Goal: Check status: Check status

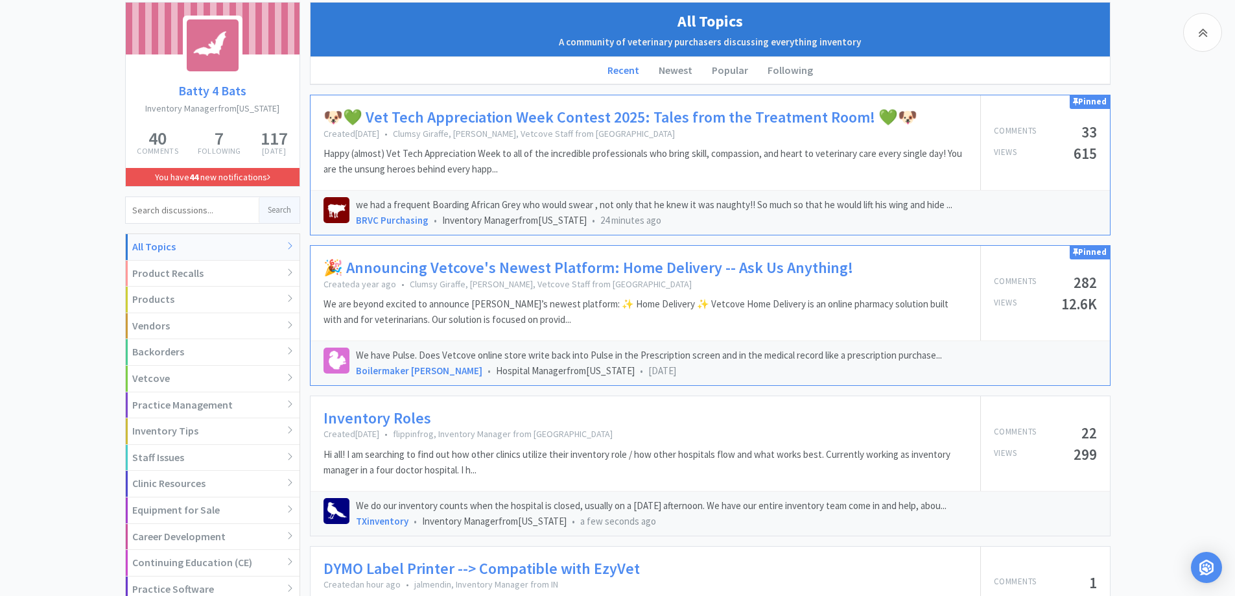
scroll to position [259, 0]
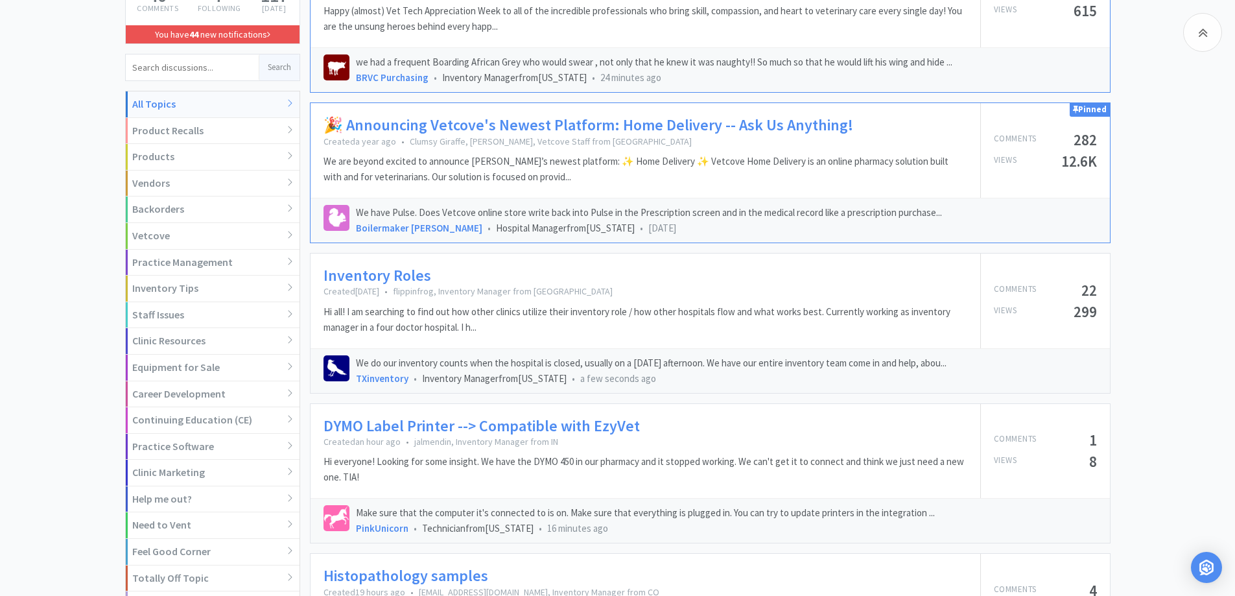
drag, startPoint x: 45, startPoint y: 289, endPoint x: 73, endPoint y: 289, distance: 27.9
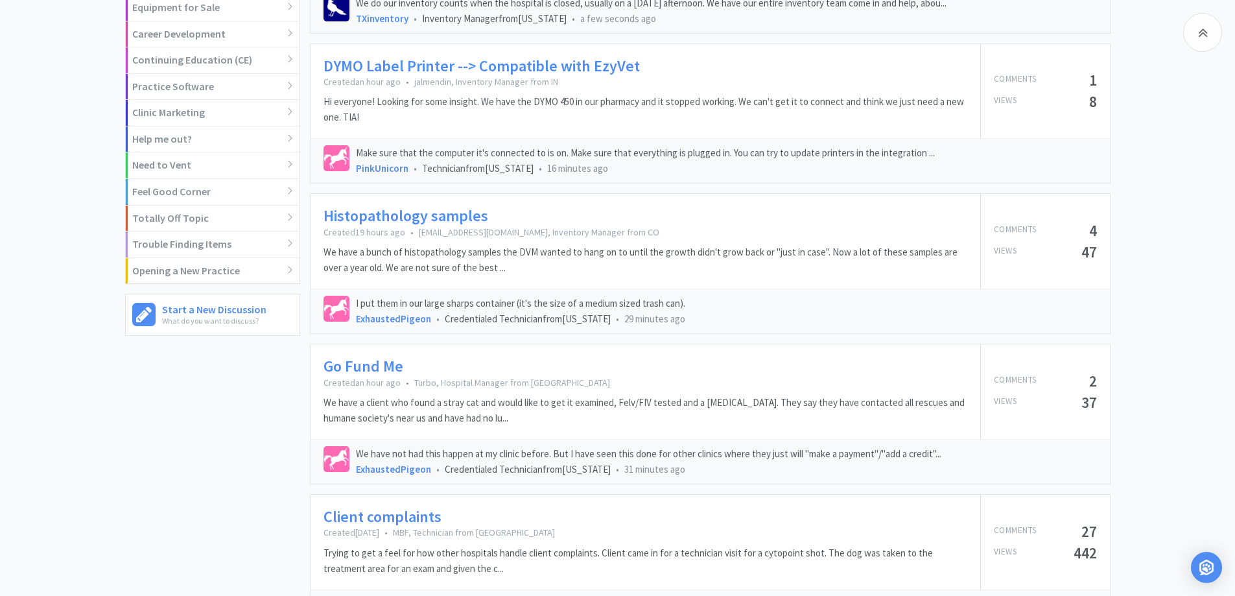
scroll to position [648, 0]
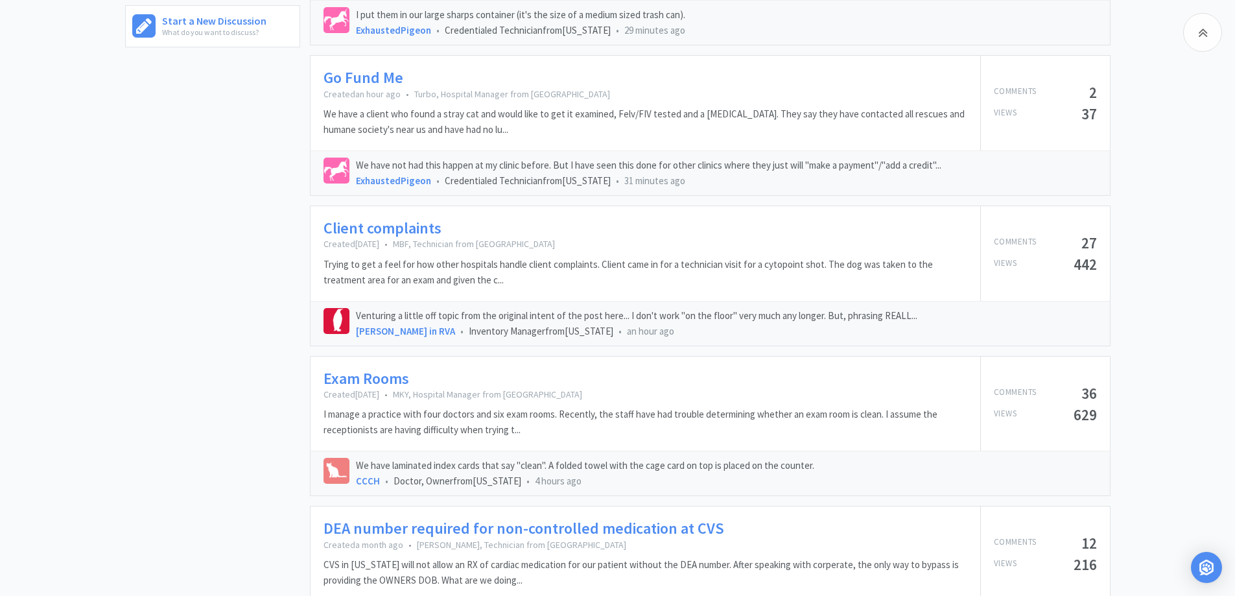
click at [202, 380] on div "Batty 4 Bats Inventory Manager from [US_STATE] 40 Comments 7 Following 117 [DAT…" at bounding box center [217, 400] width 185 height 2379
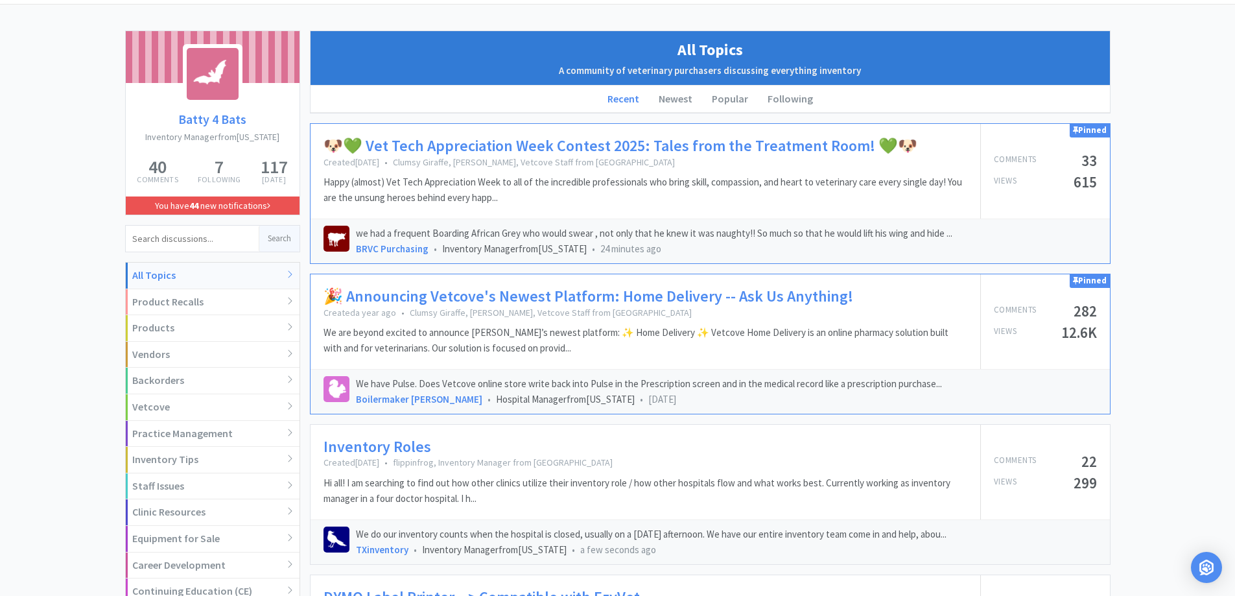
scroll to position [0, 0]
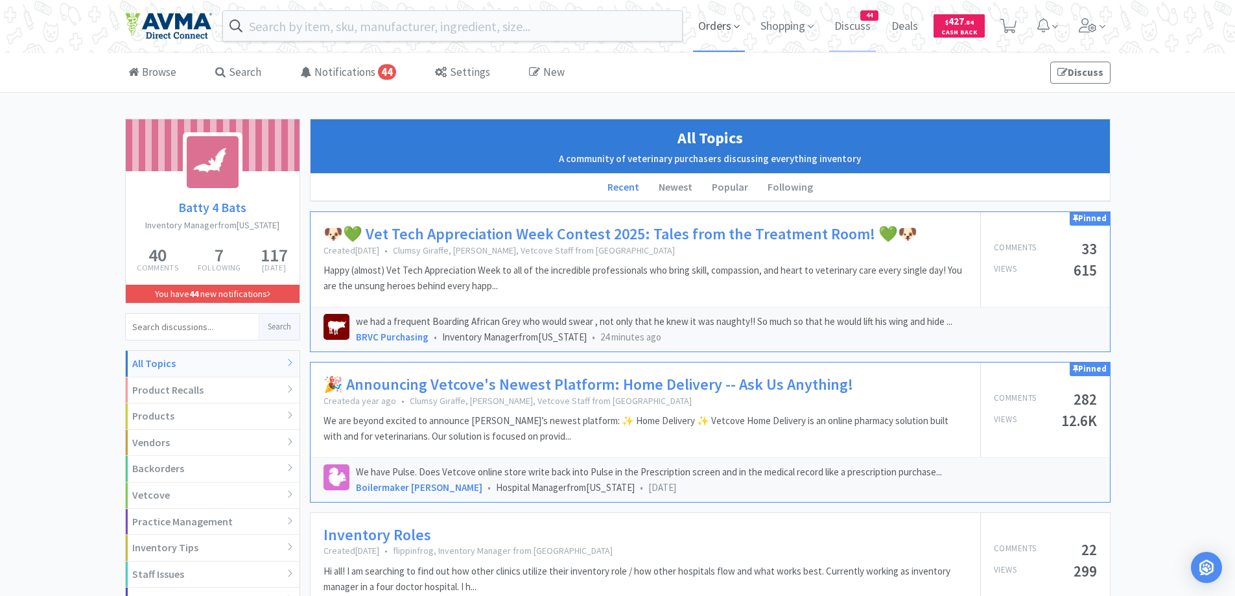
click at [714, 42] on span "Orders" at bounding box center [719, 26] width 52 height 52
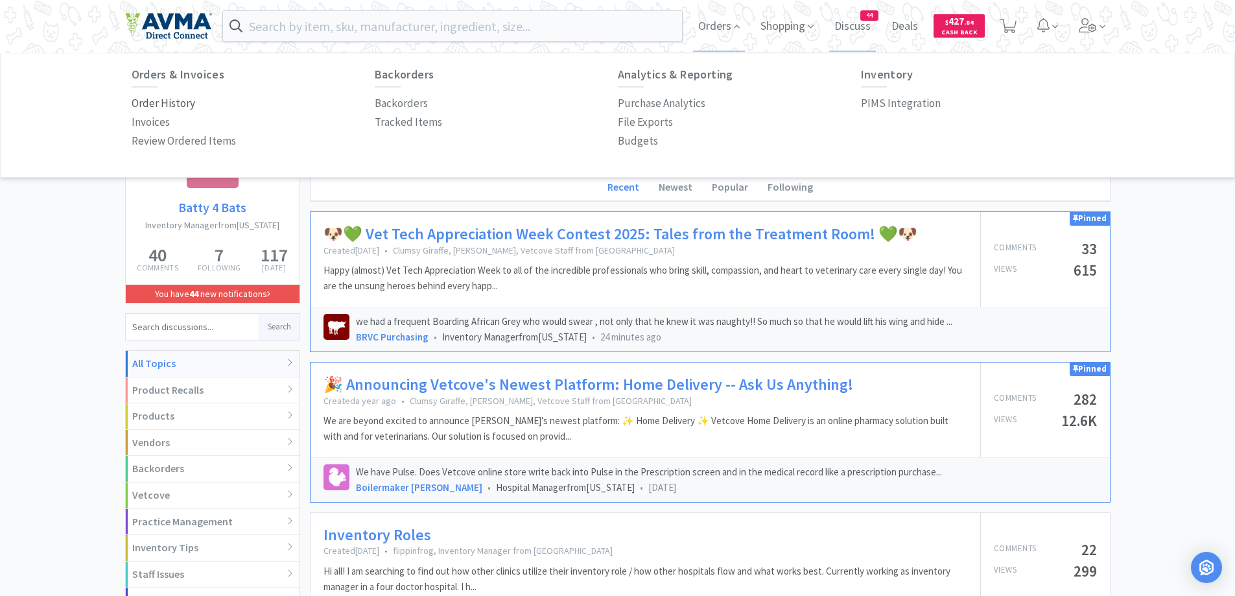
click at [150, 99] on p "Order History" at bounding box center [164, 104] width 64 height 18
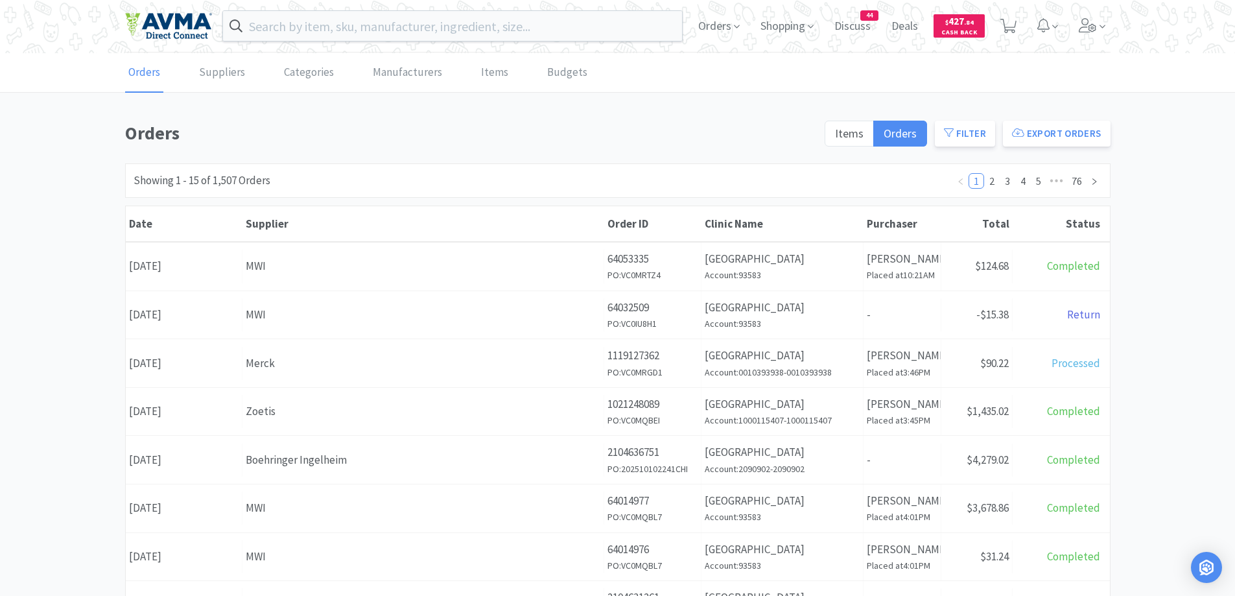
click at [1169, 237] on div "Orders Items Orders Filter Export Orders Filters Filter Suppliers All Suppliers…" at bounding box center [617, 566] width 1235 height 895
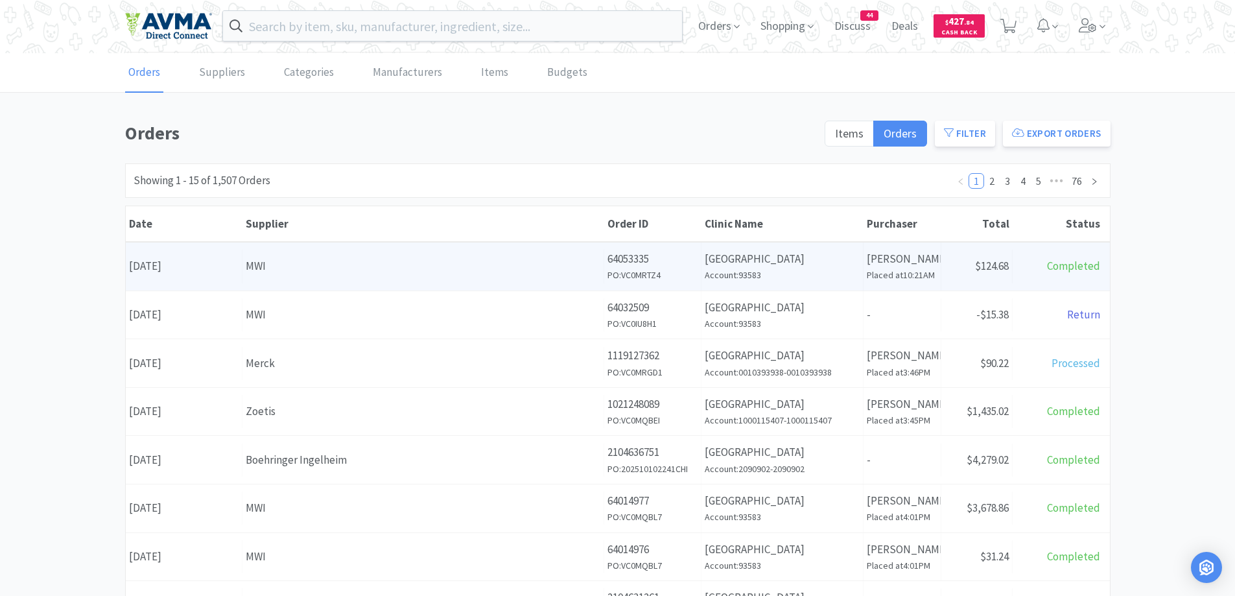
click at [548, 255] on div "Supplier MWI" at bounding box center [424, 266] width 362 height 33
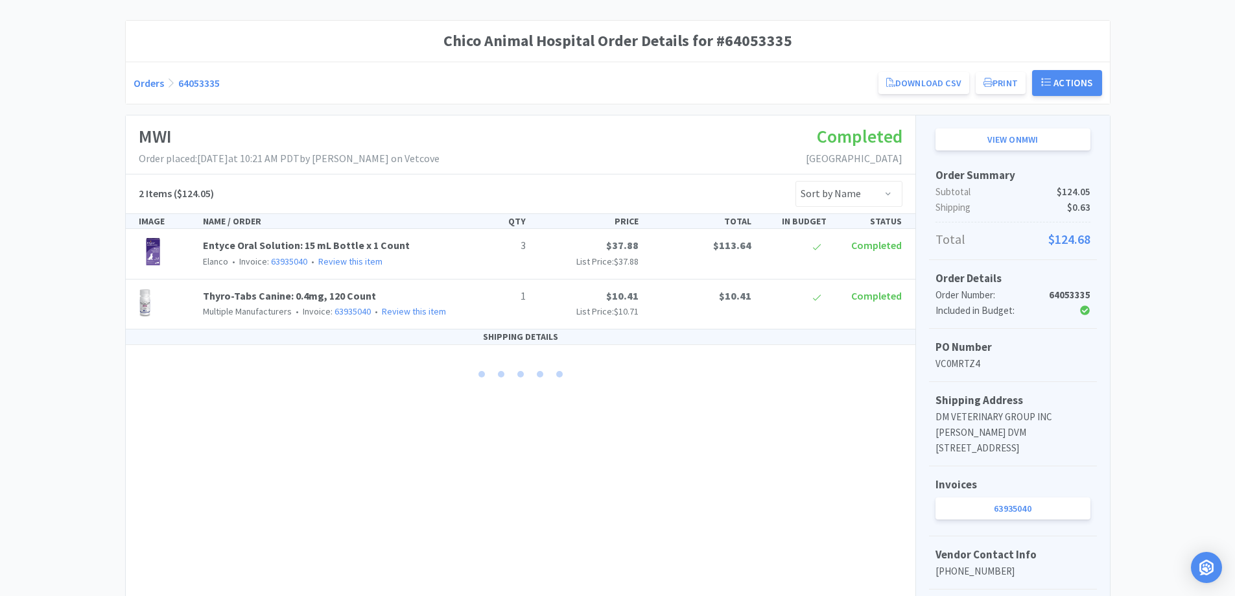
scroll to position [130, 0]
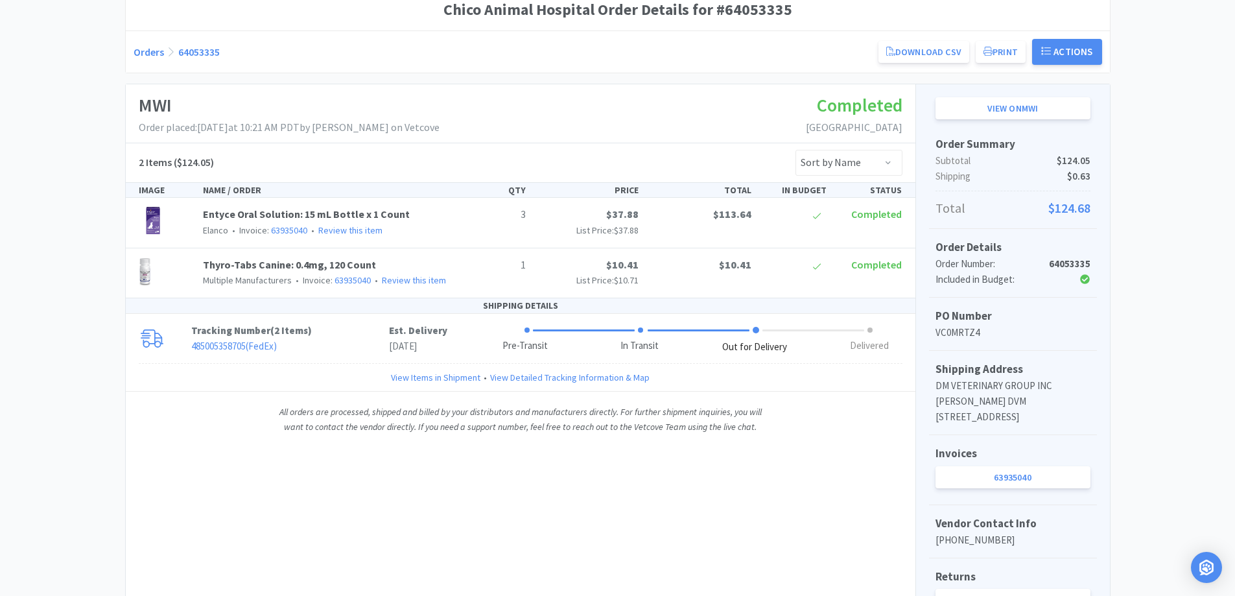
click at [1224, 265] on div "Chico Animal Hospital Order Details for #64053335 Orders 64053335 Download CSV …" at bounding box center [617, 326] width 1235 height 674
click at [364, 337] on p "Tracking Number ( 2 Items )" at bounding box center [290, 331] width 198 height 16
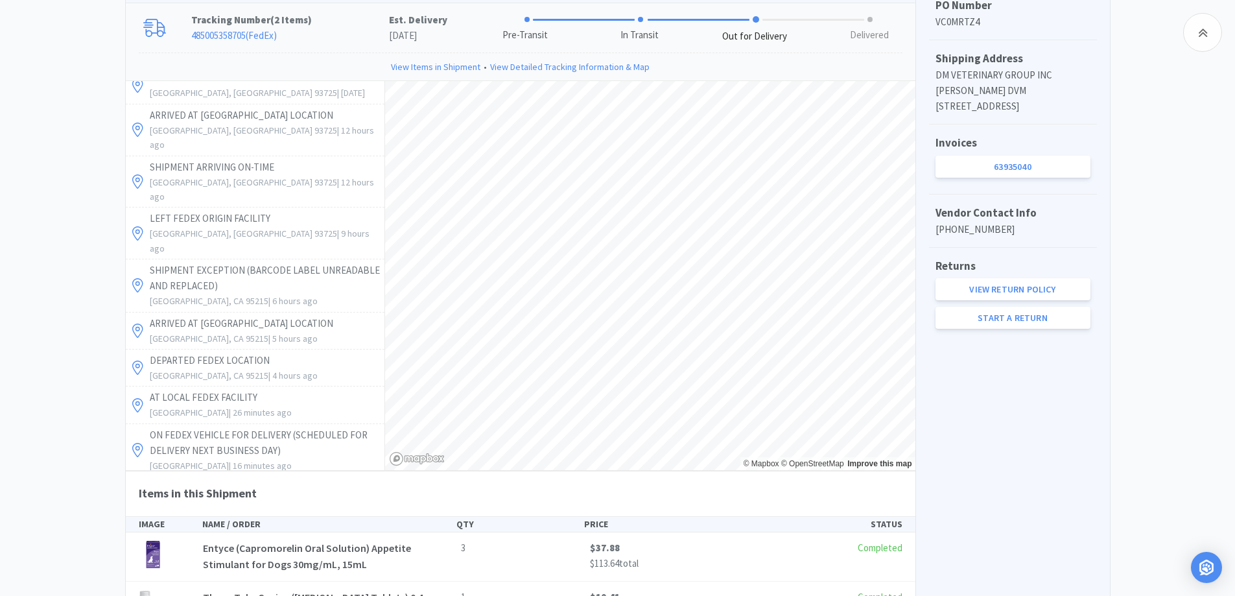
scroll to position [0, 0]
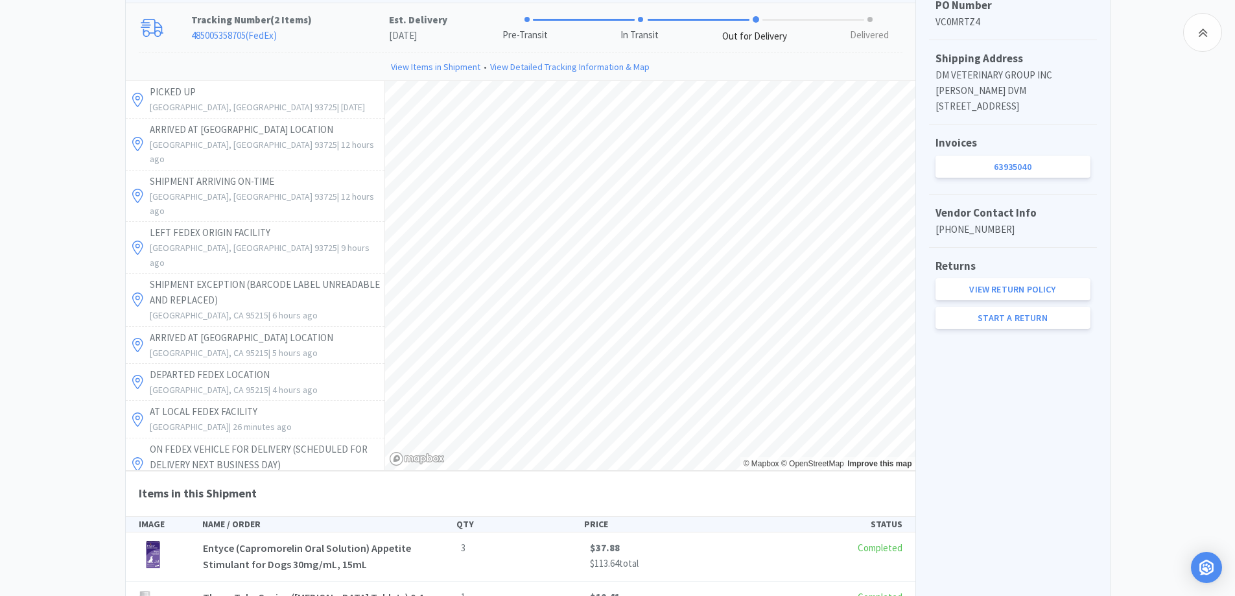
click at [30, 350] on div "Chico Animal Hospital Order Details for #64053335 Orders 64053335 Download CSV …" at bounding box center [617, 182] width 1235 height 1008
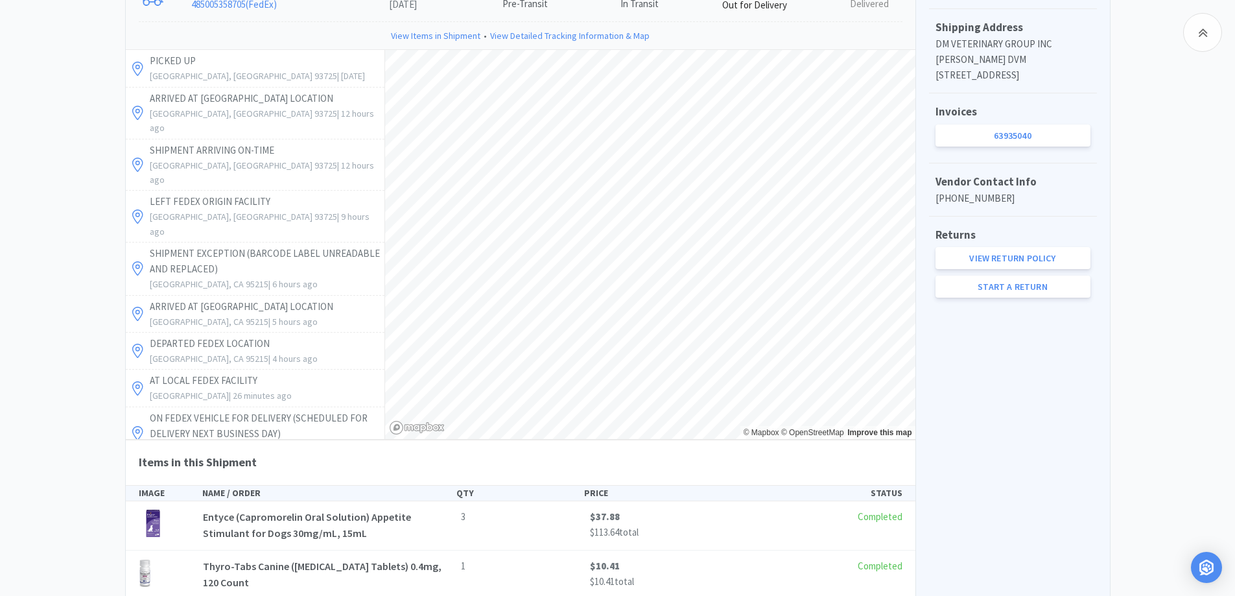
scroll to position [440, 0]
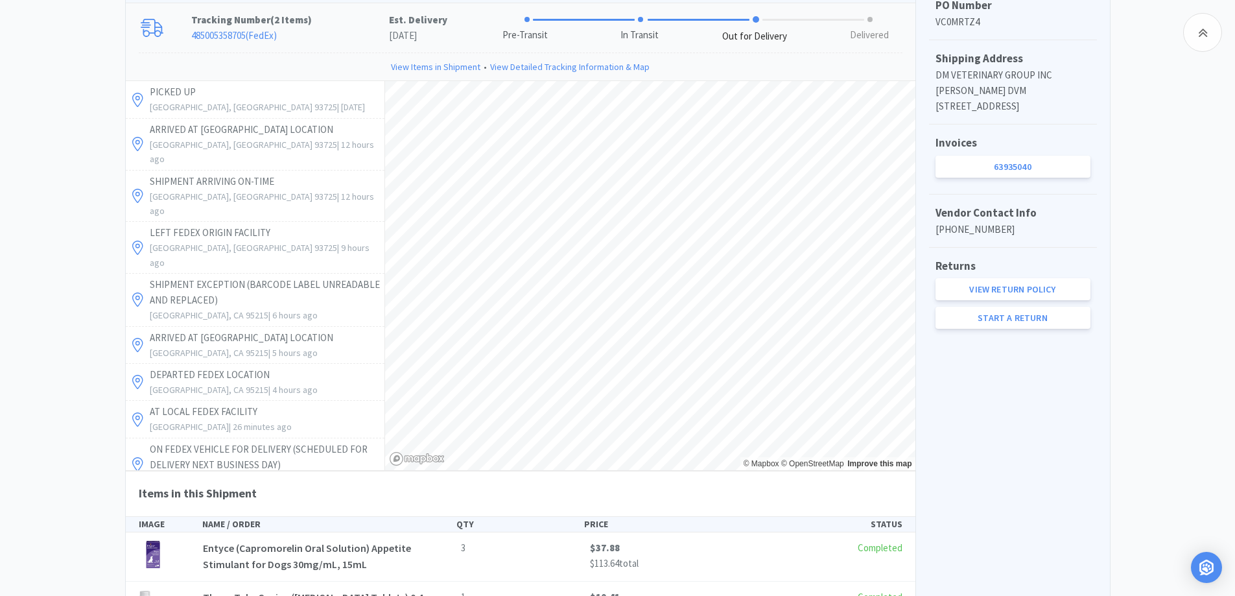
click at [17, 309] on div "Chico Animal Hospital Order Details for #64053335 Orders 64053335 Download CSV …" at bounding box center [617, 182] width 1235 height 1008
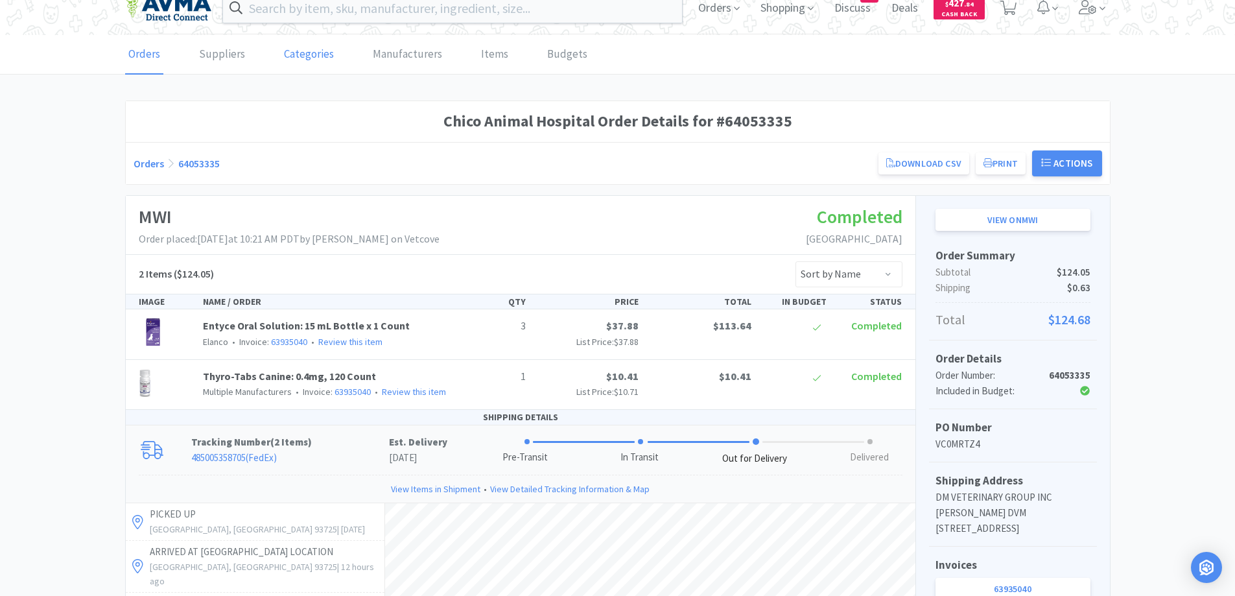
scroll to position [0, 0]
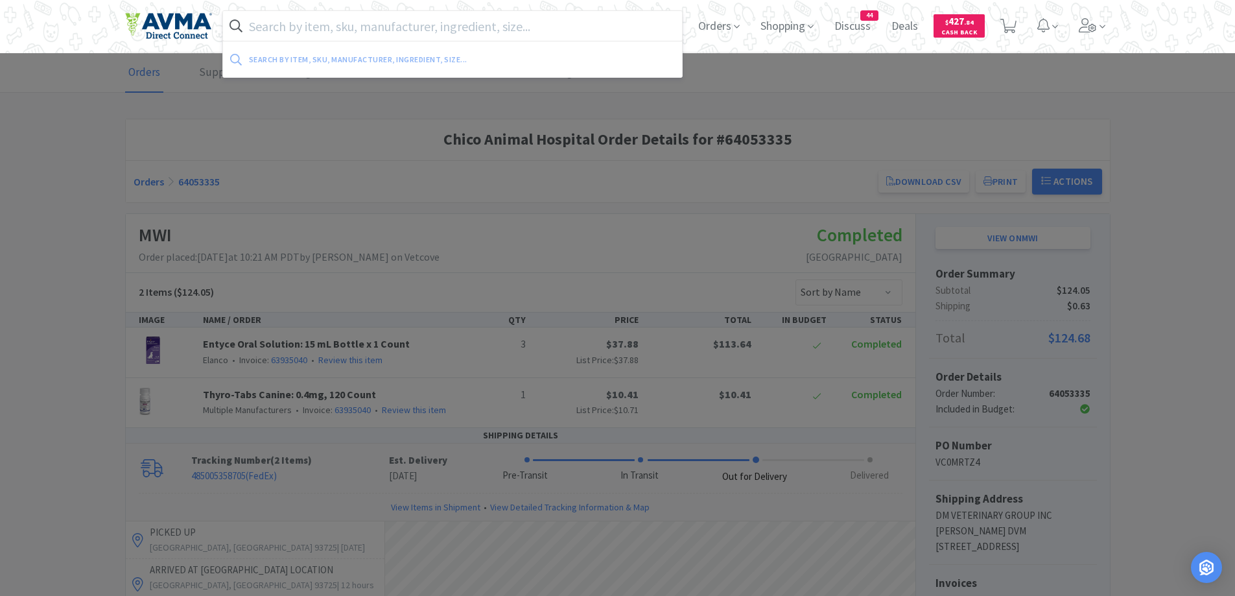
click at [388, 19] on input "text" at bounding box center [453, 26] width 460 height 30
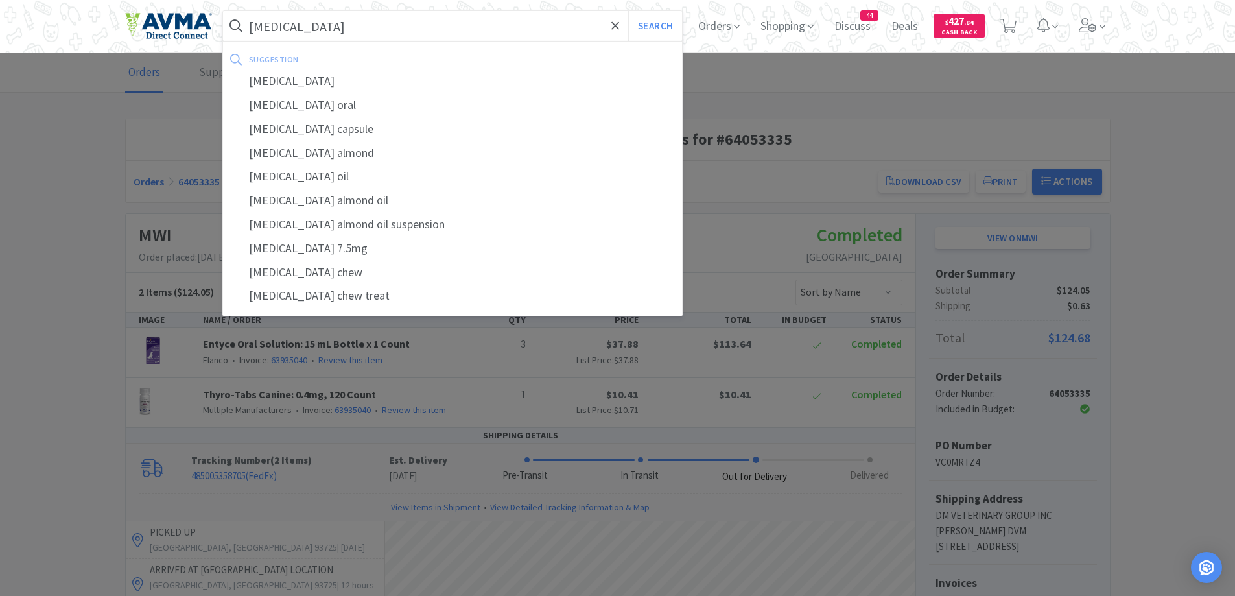
click at [628, 11] on button "Search" at bounding box center [655, 26] width 54 height 30
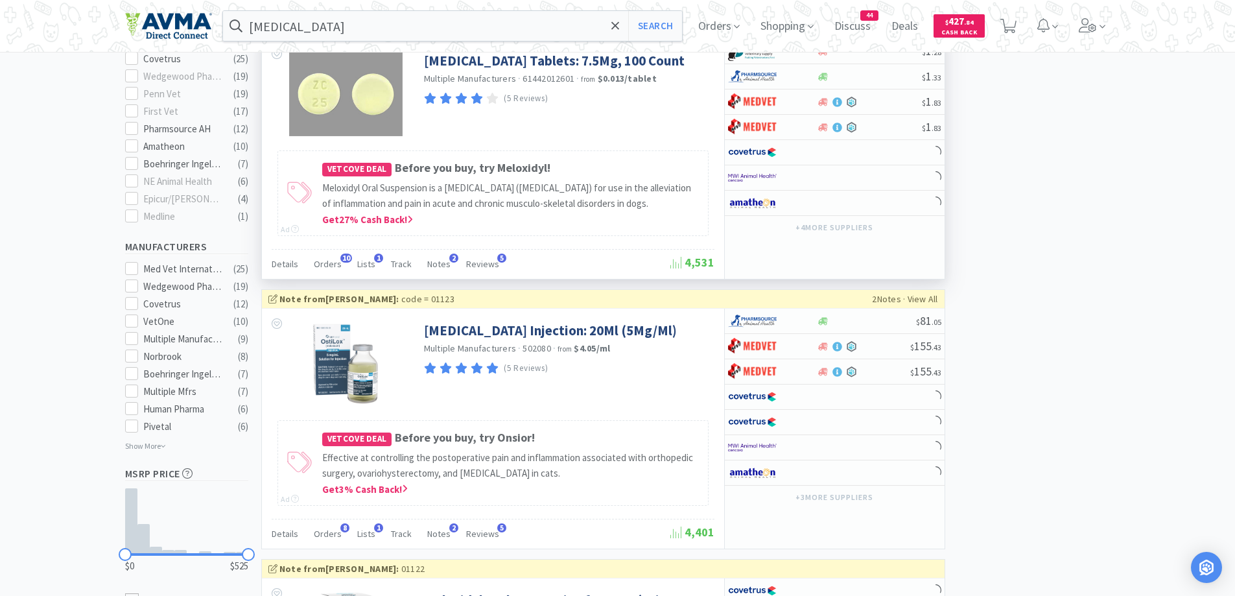
scroll to position [648, 0]
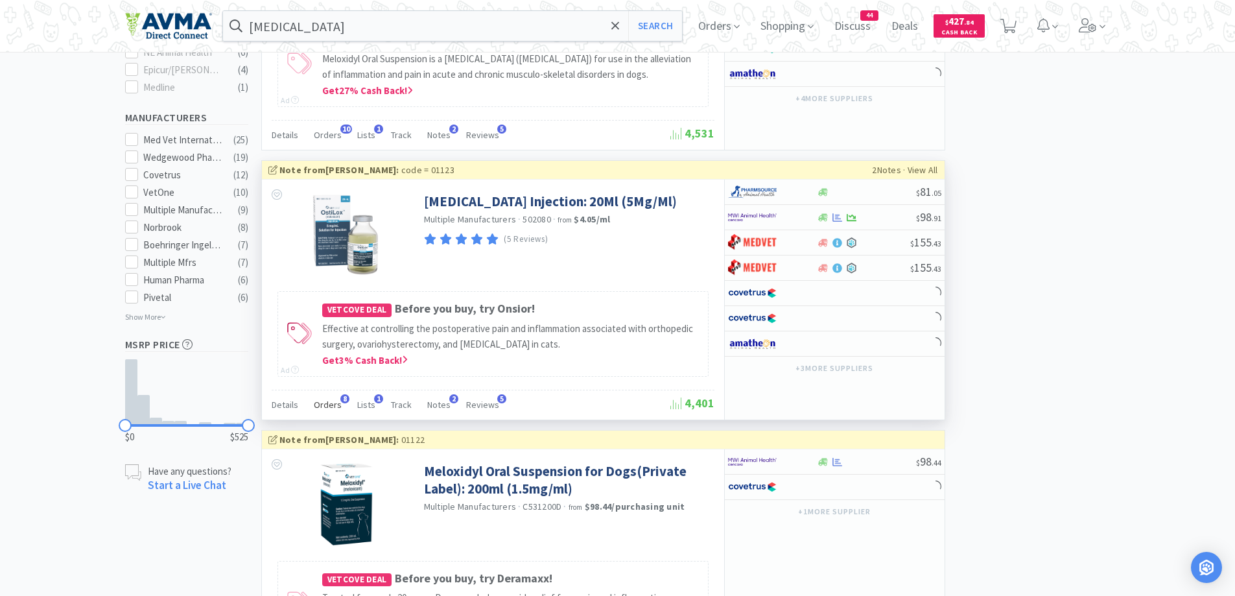
click at [326, 409] on span "Orders" at bounding box center [328, 405] width 28 height 12
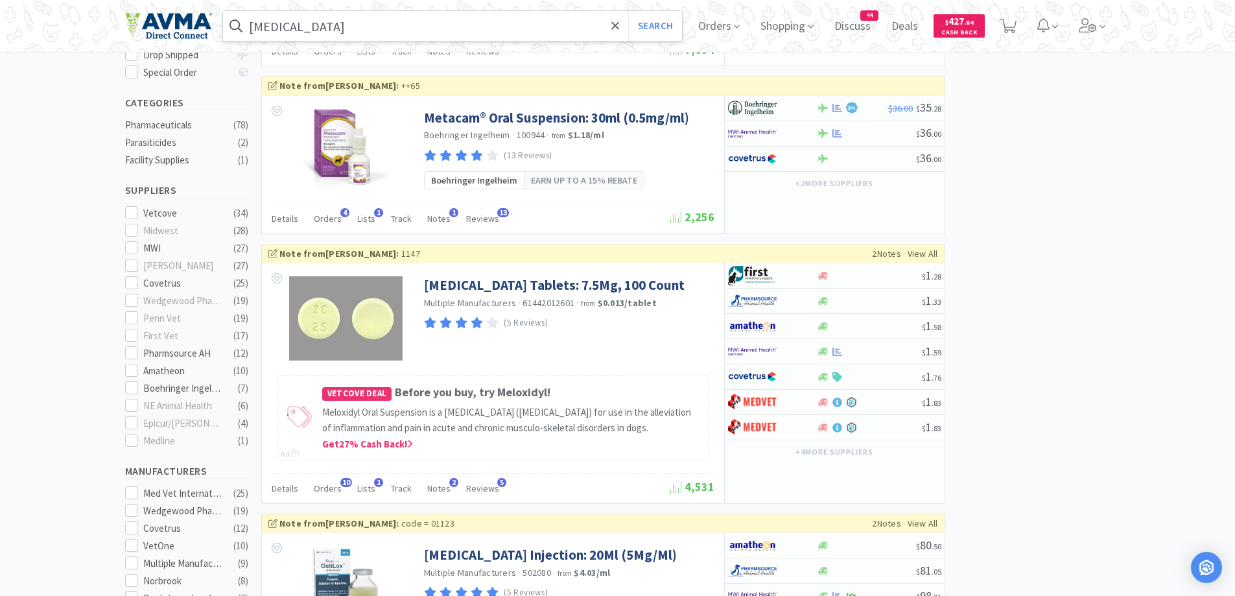
scroll to position [130, 0]
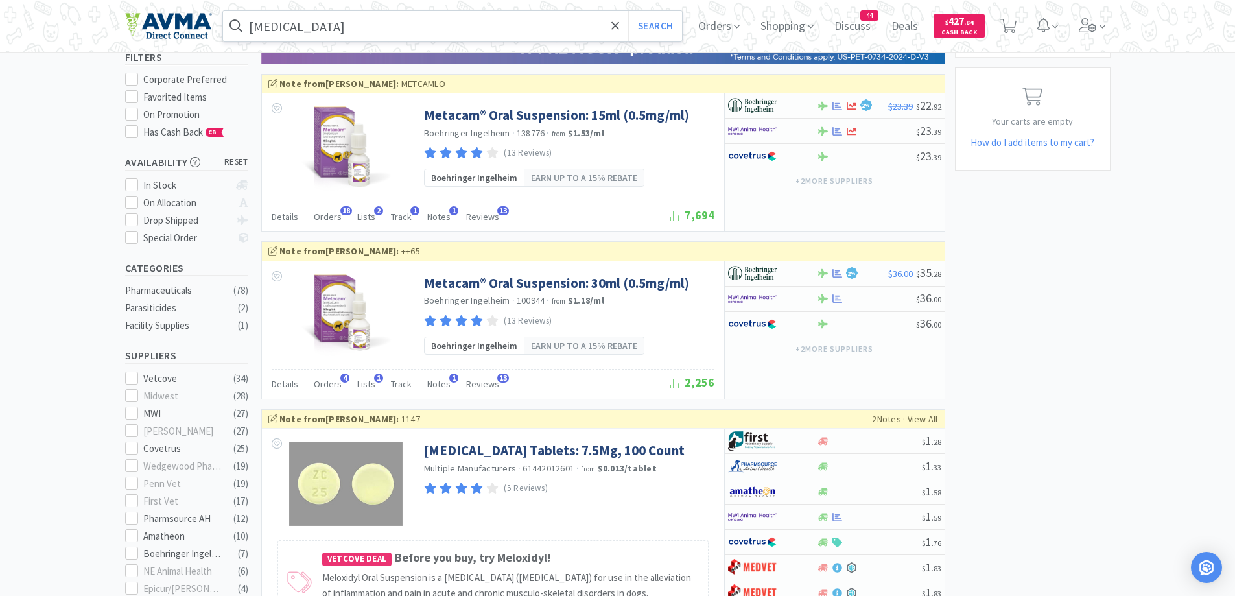
click at [420, 34] on input "[MEDICAL_DATA]" at bounding box center [453, 26] width 460 height 30
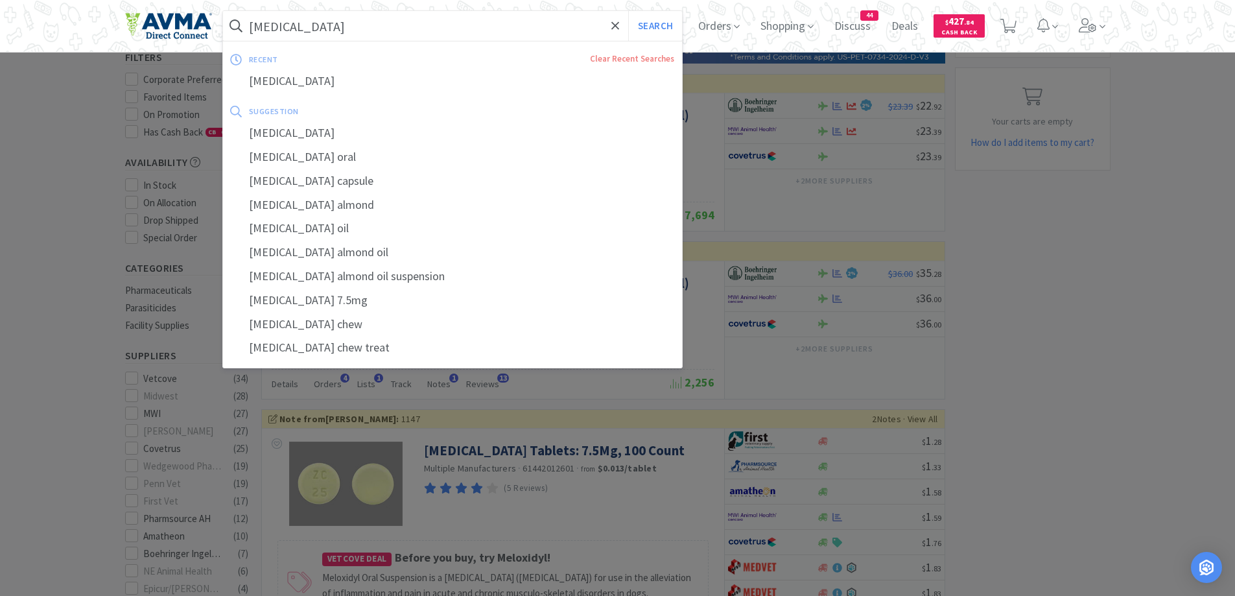
paste input "Vetoquinol"
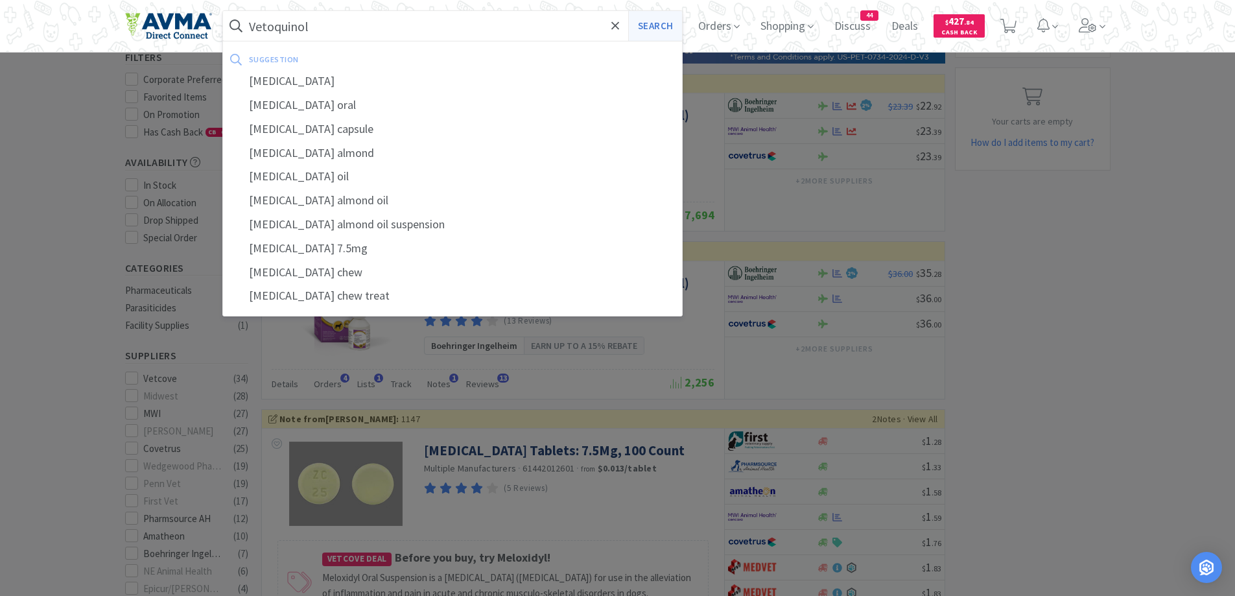
type input "Vetoquinol"
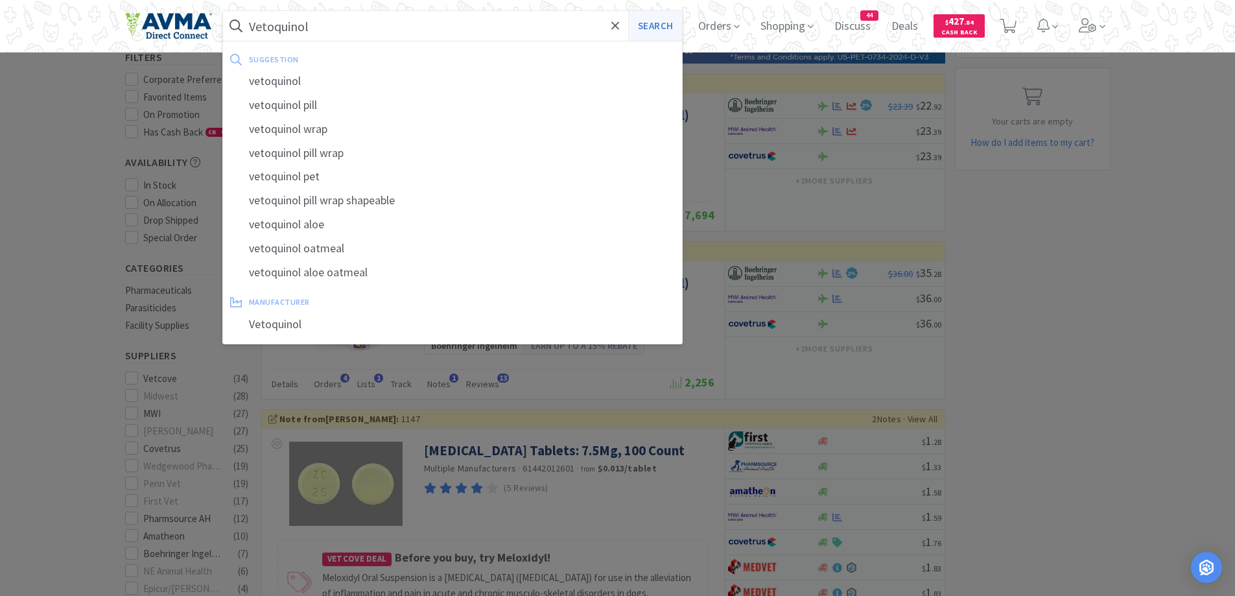
click at [666, 27] on button "Search" at bounding box center [655, 26] width 54 height 30
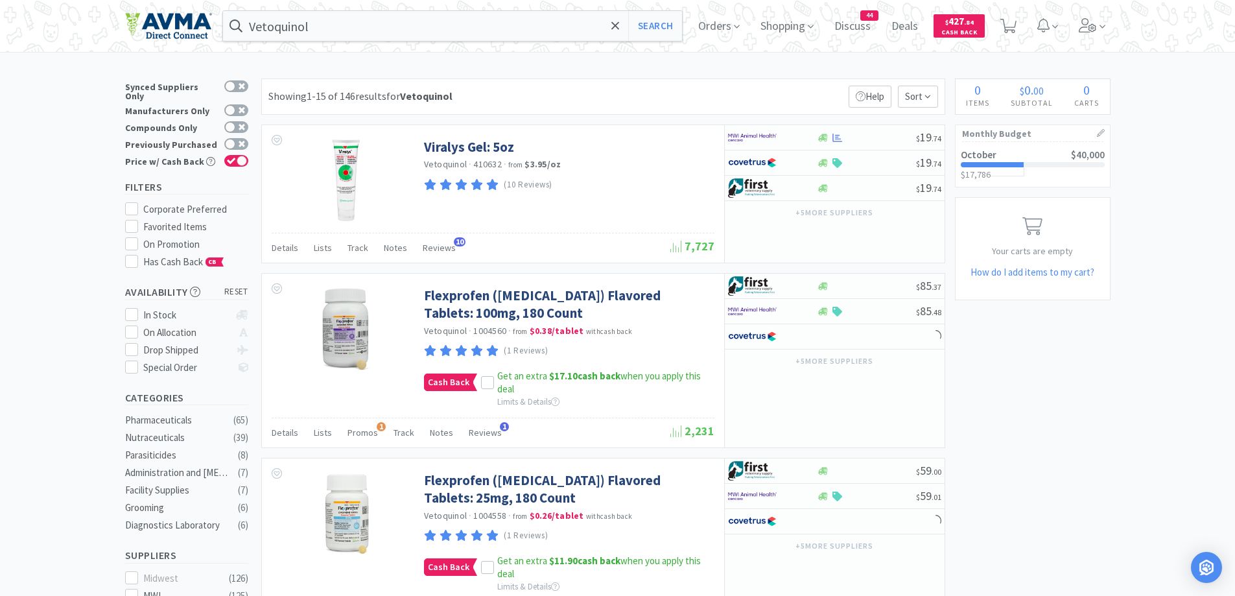
click at [245, 138] on div at bounding box center [236, 144] width 24 height 12
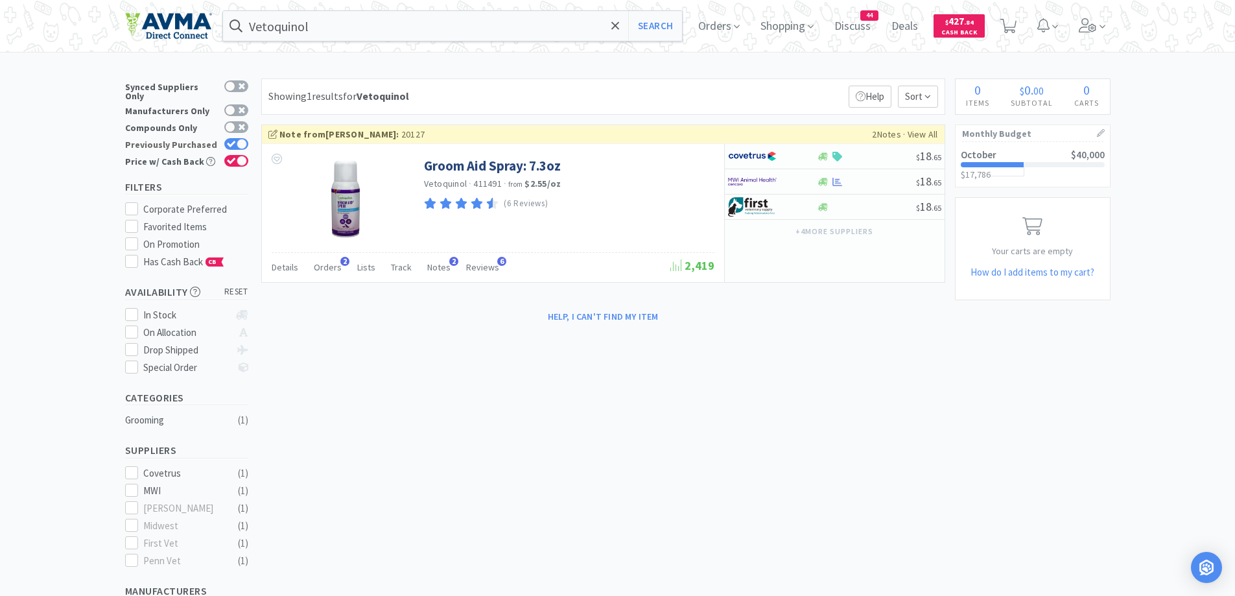
click at [224, 138] on div at bounding box center [236, 144] width 24 height 12
checkbox input "false"
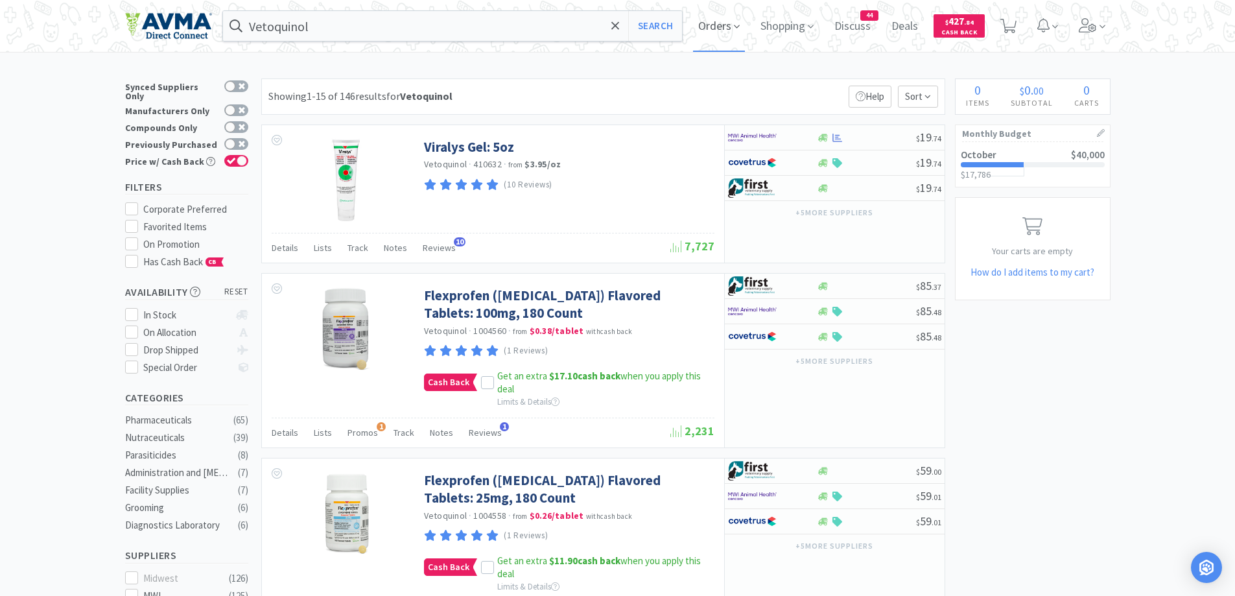
click at [726, 20] on span "Orders" at bounding box center [719, 26] width 52 height 52
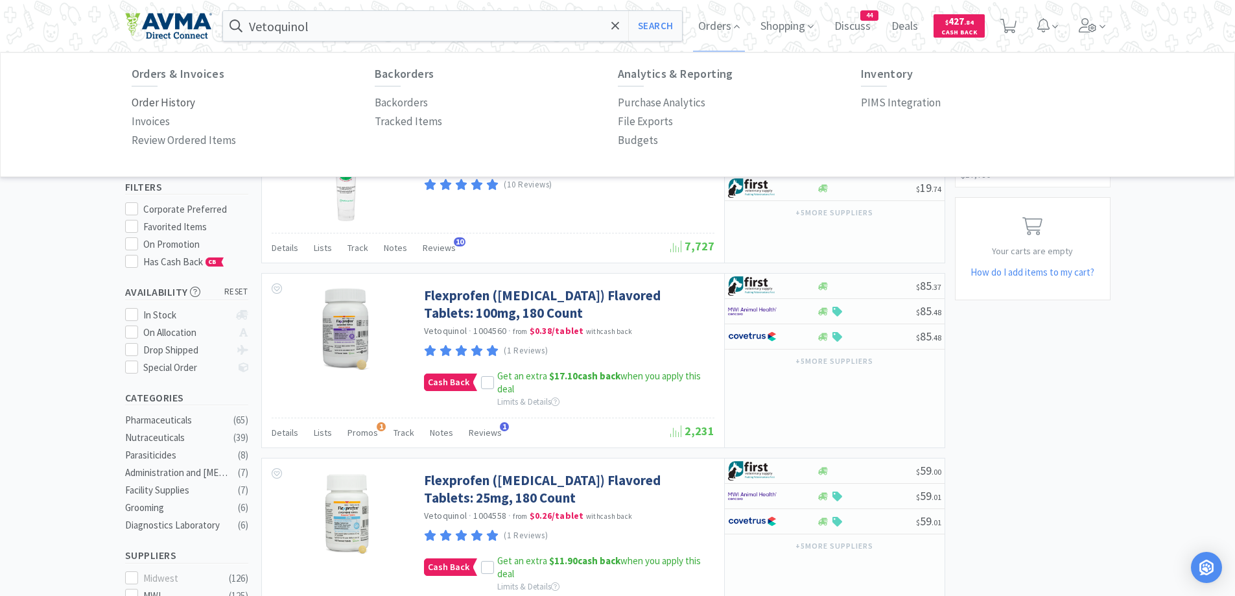
click at [154, 99] on p "Order History" at bounding box center [164, 103] width 64 height 18
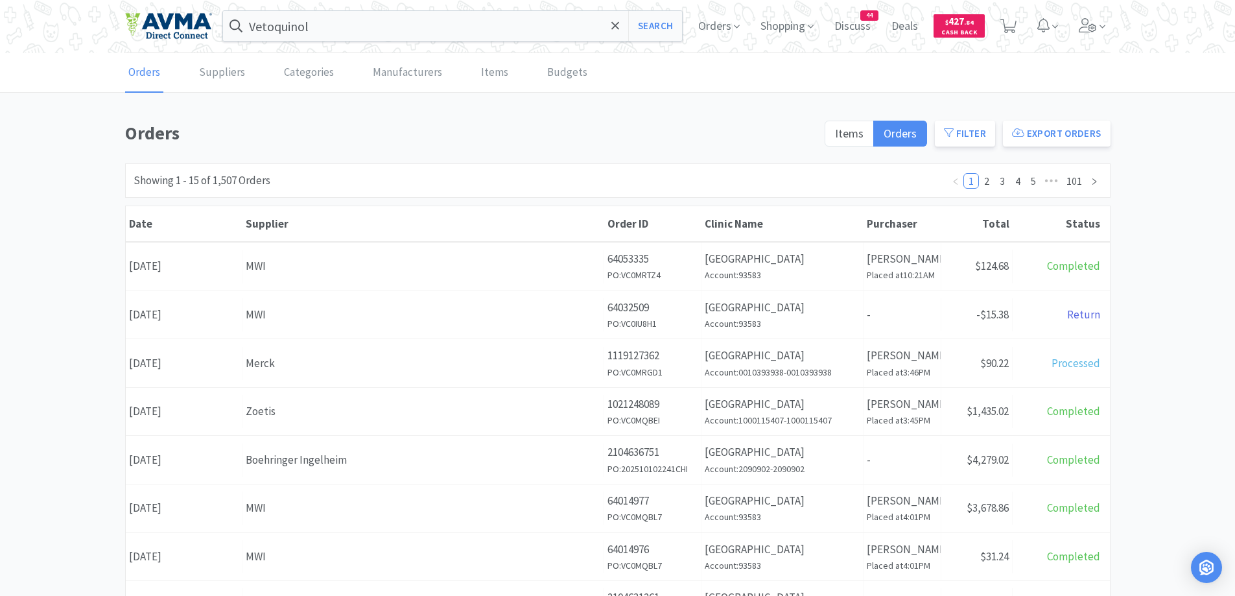
click at [1137, 239] on div "Orders Items Orders Filter Export Orders Filters Filter Suppliers All Suppliers…" at bounding box center [617, 566] width 1235 height 895
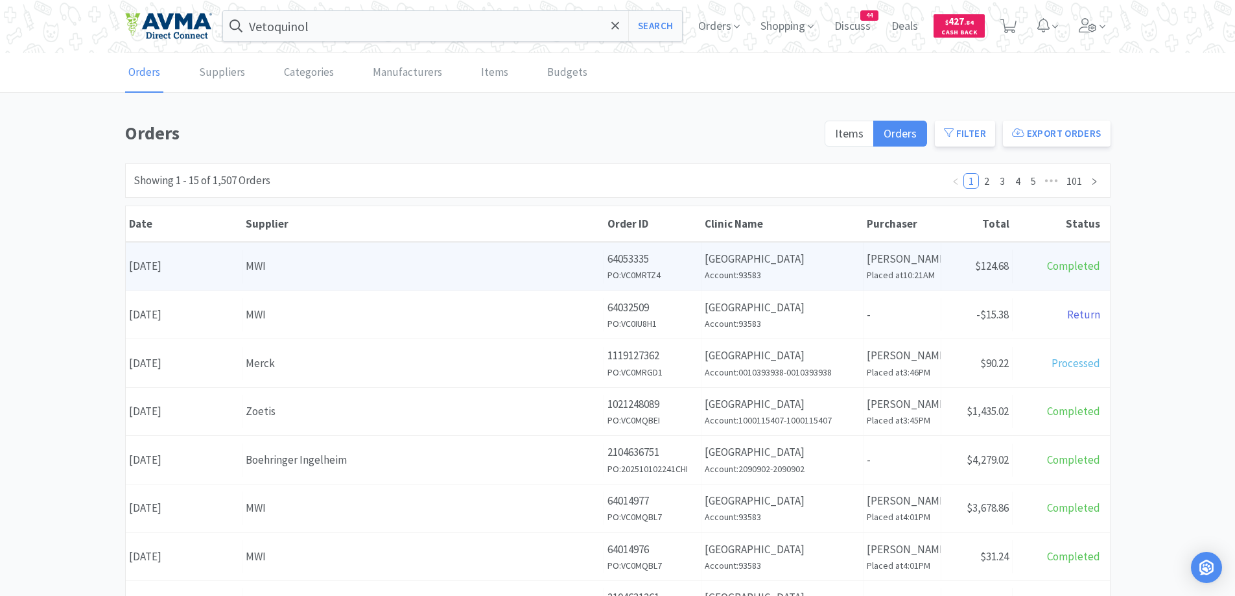
click at [423, 259] on div "MWI" at bounding box center [423, 266] width 355 height 18
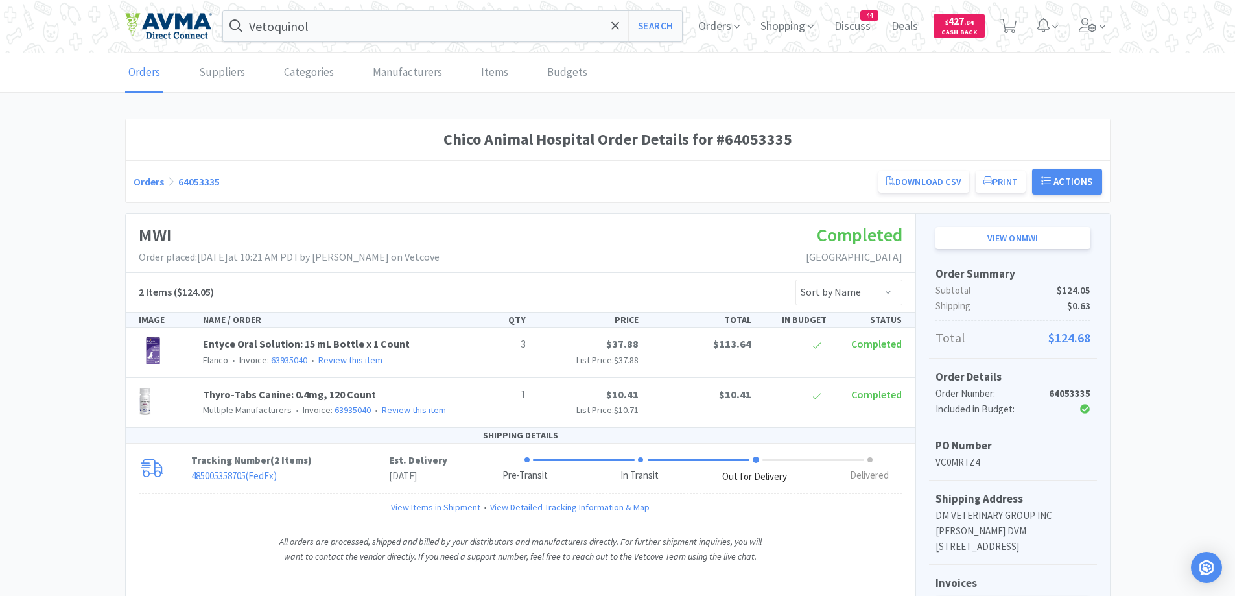
scroll to position [130, 0]
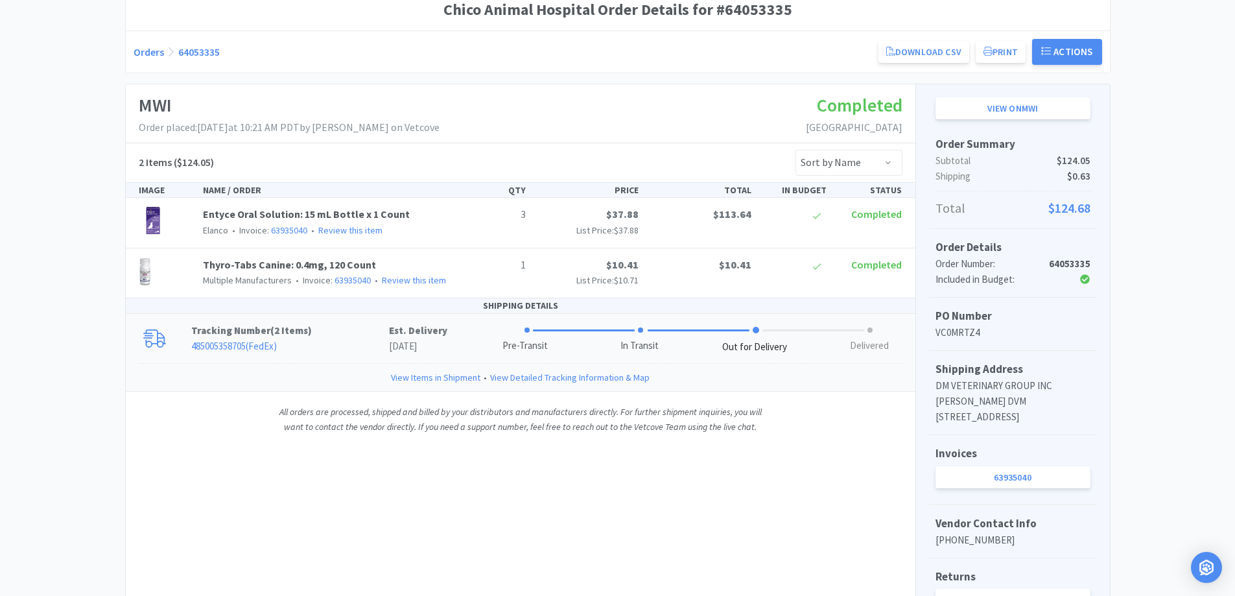
click at [377, 346] on p "485005358705 ( FedEx )" at bounding box center [290, 347] width 198 height 16
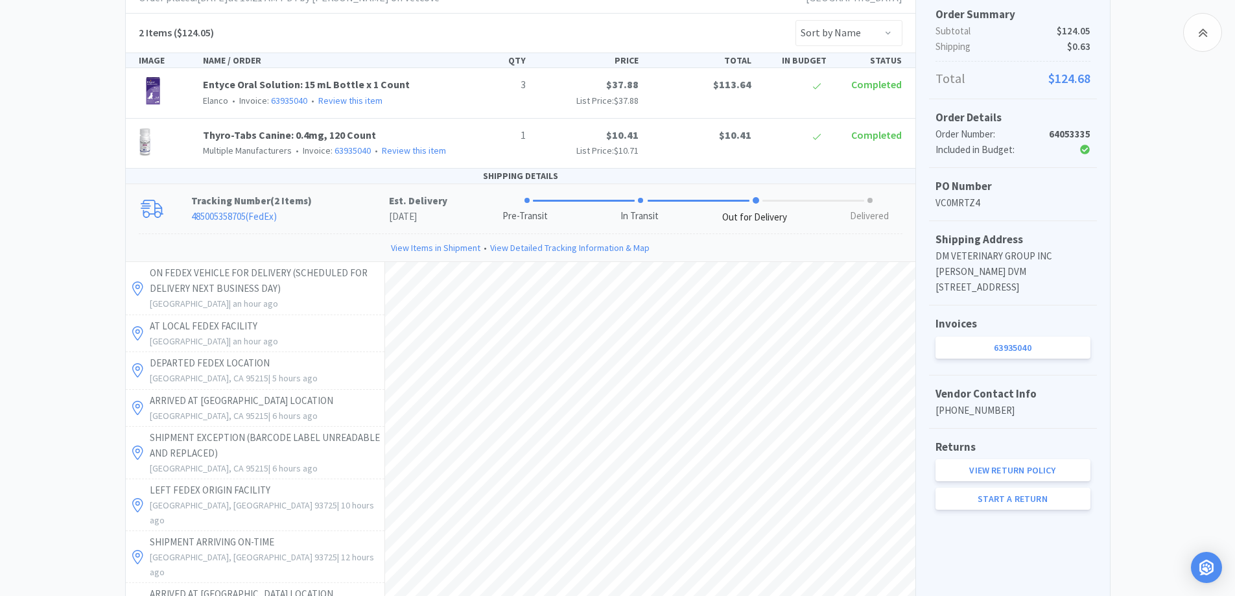
scroll to position [389, 0]
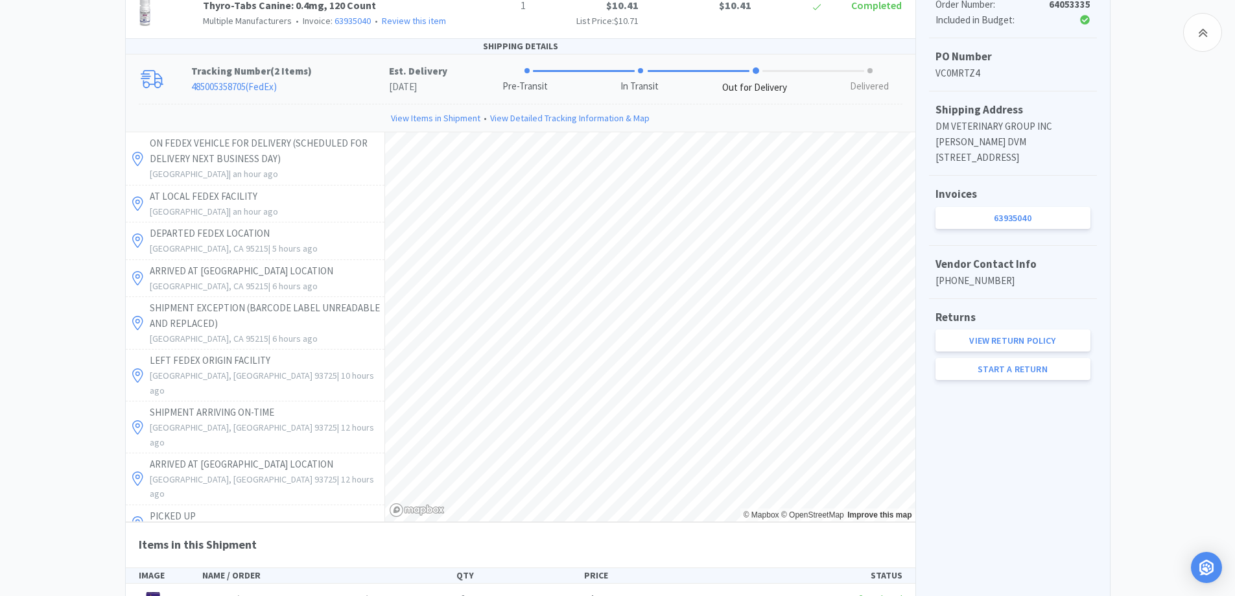
click at [1169, 232] on div "Chico Animal Hospital Order Details for #64053335 Orders 64053335 Download CSV …" at bounding box center [617, 234] width 1235 height 1008
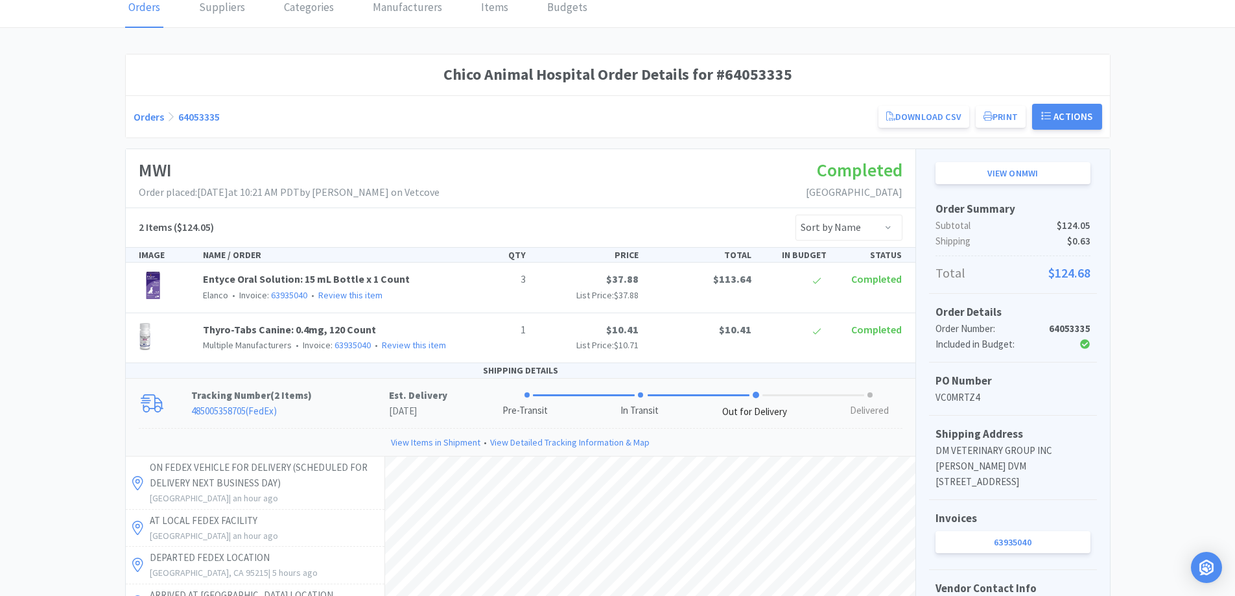
scroll to position [0, 0]
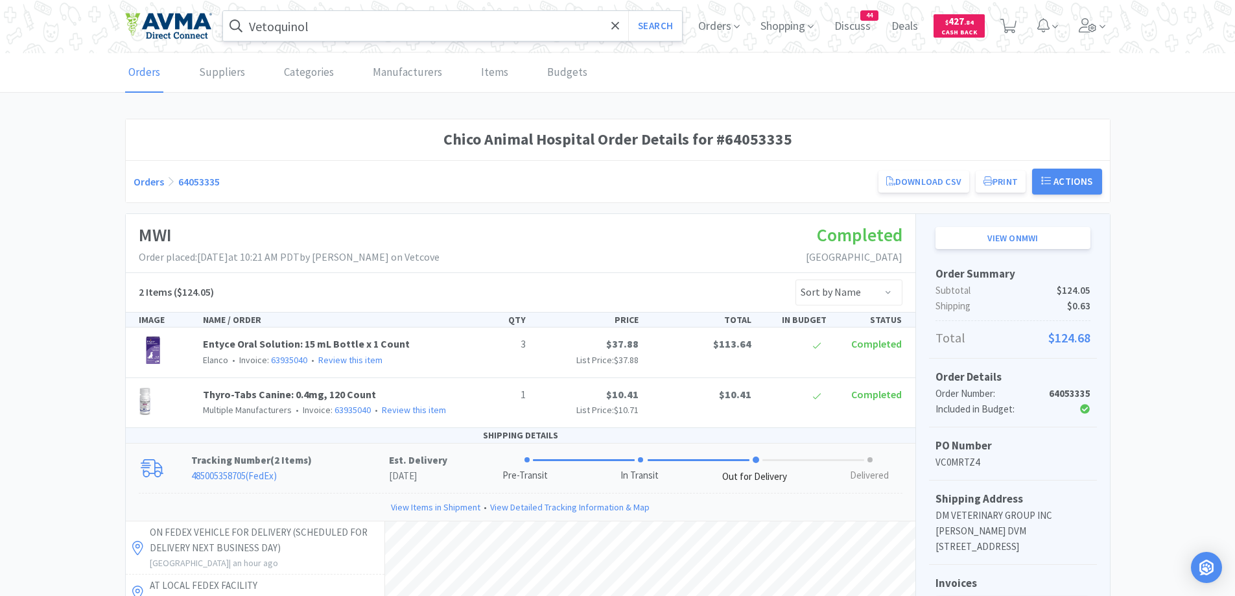
click at [375, 27] on input "Vetoquinol" at bounding box center [453, 26] width 460 height 30
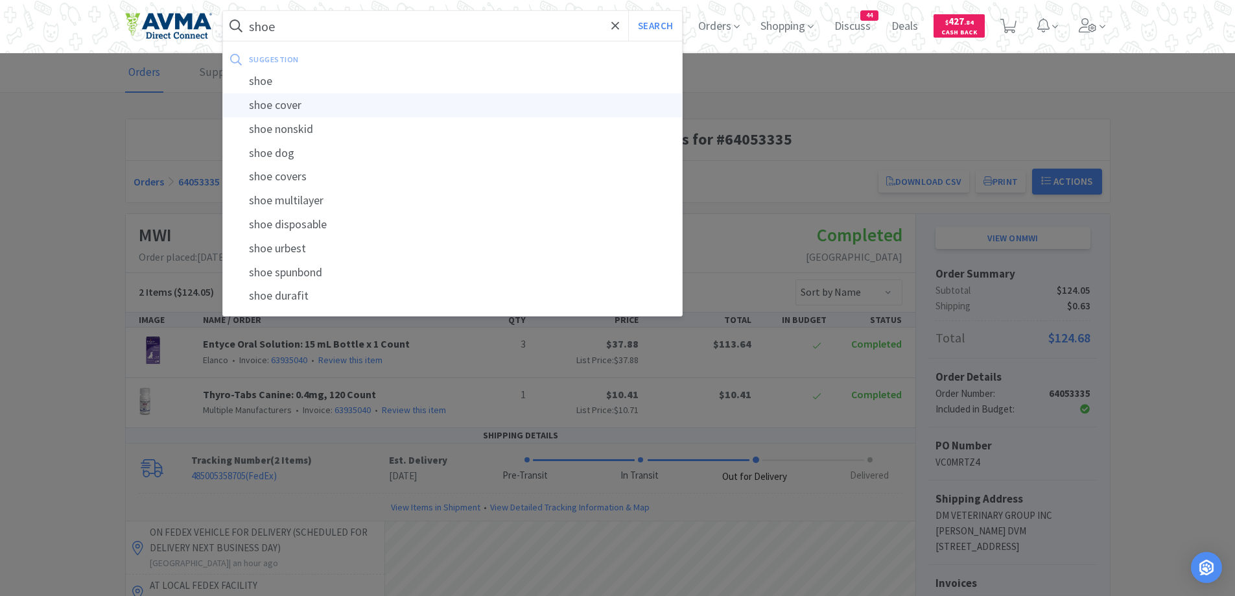
click at [355, 104] on div "shoe cover" at bounding box center [453, 105] width 460 height 24
type input "shoe cover"
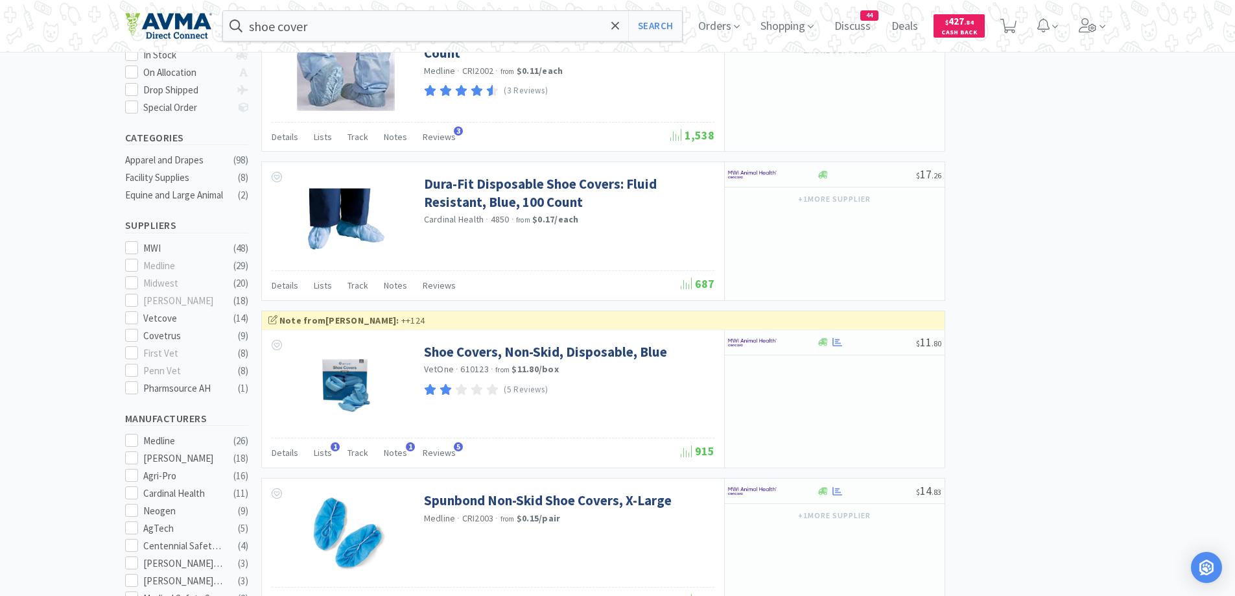
scroll to position [259, 0]
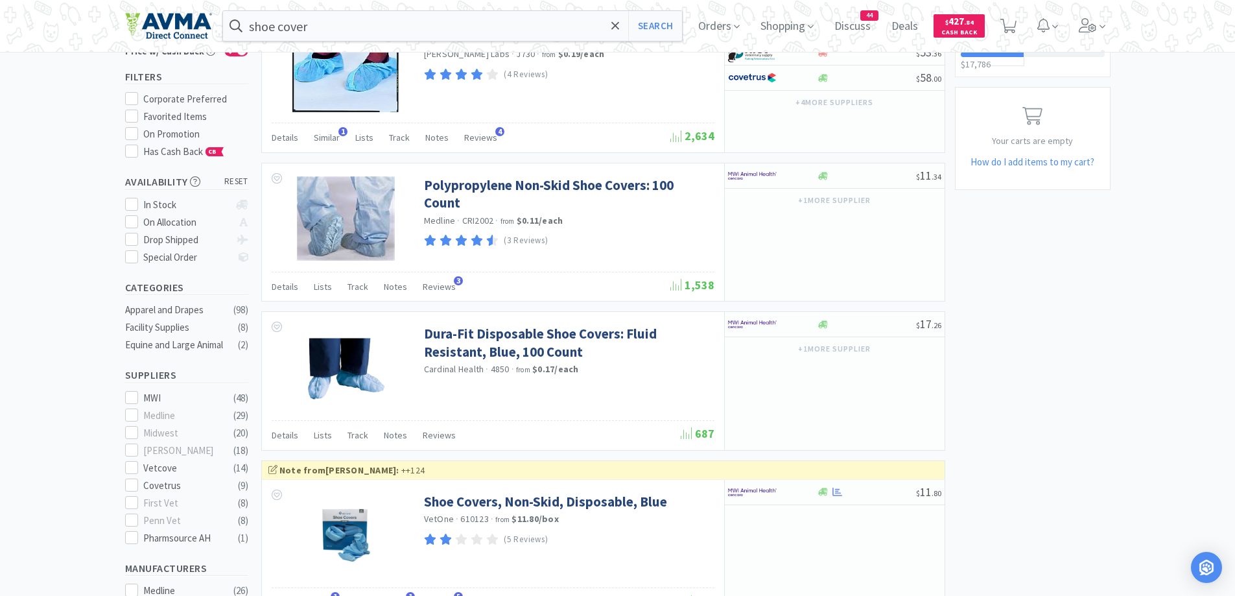
scroll to position [130, 0]
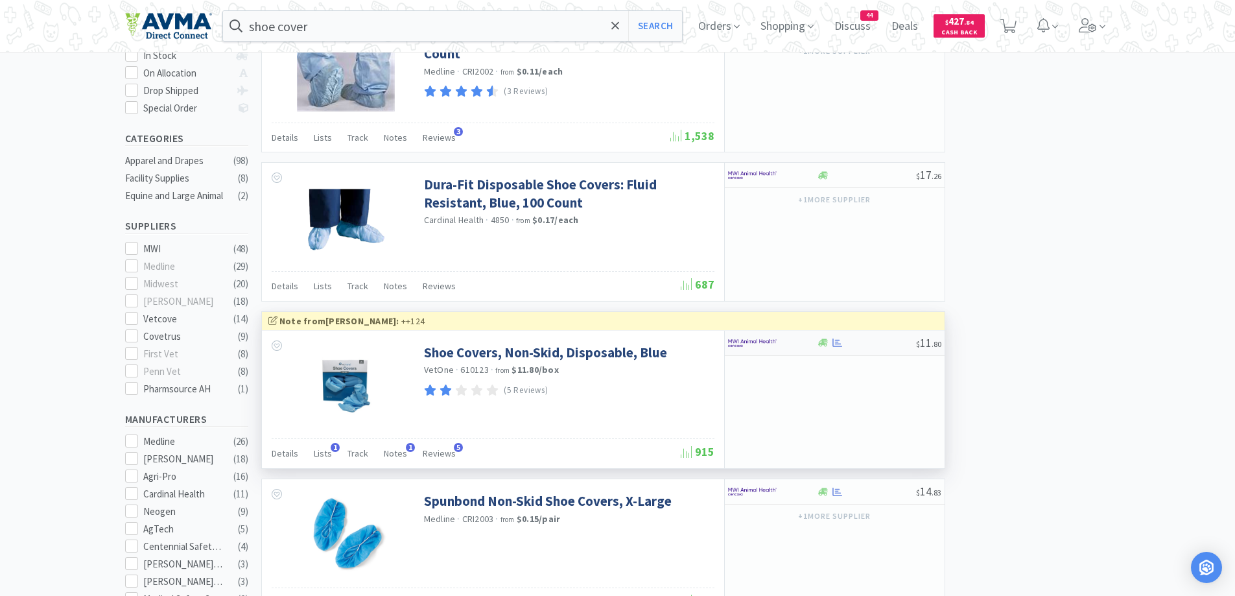
click at [779, 337] on div at bounding box center [763, 343] width 71 height 22
select select "1"
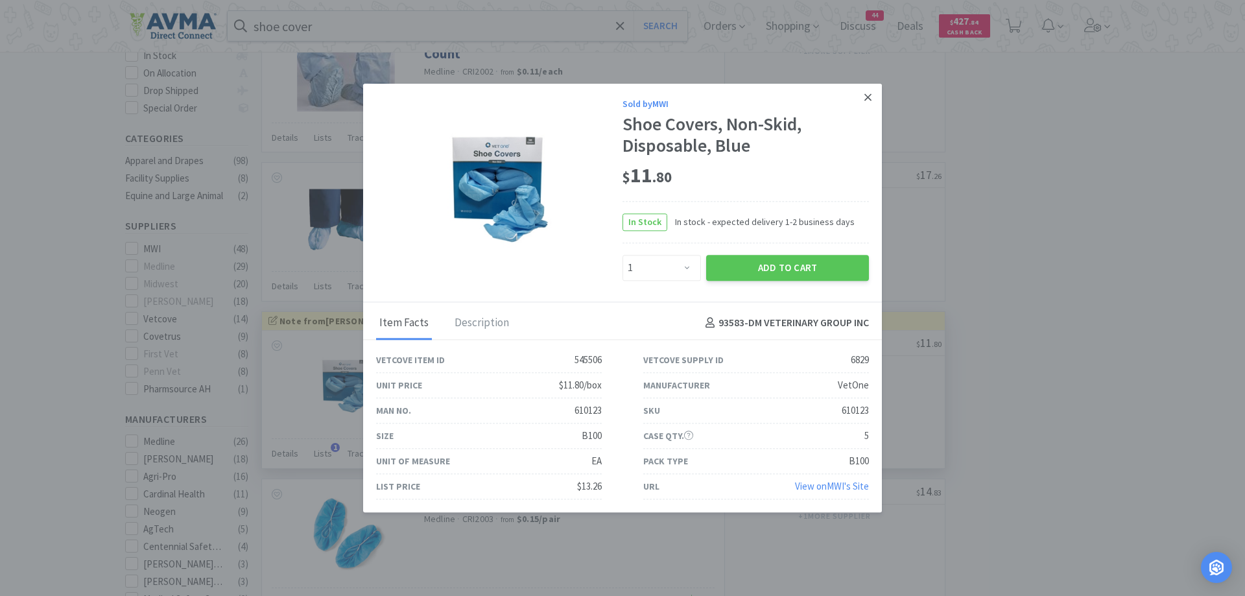
click at [860, 98] on link at bounding box center [868, 98] width 23 height 28
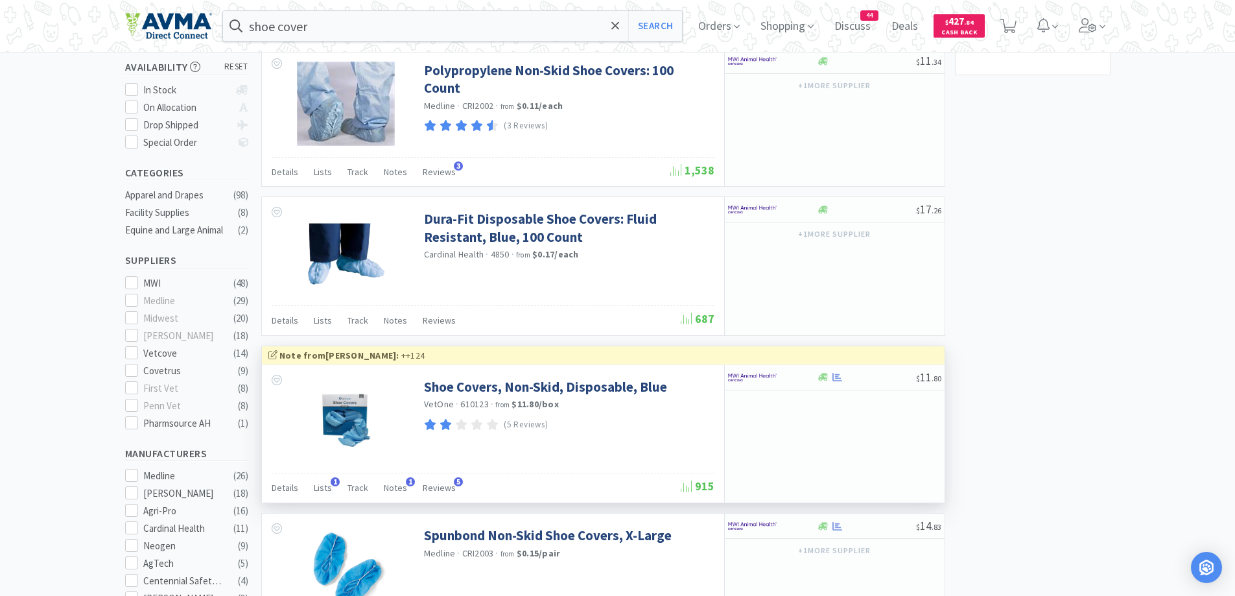
scroll to position [202, 0]
